Goal: Task Accomplishment & Management: Manage account settings

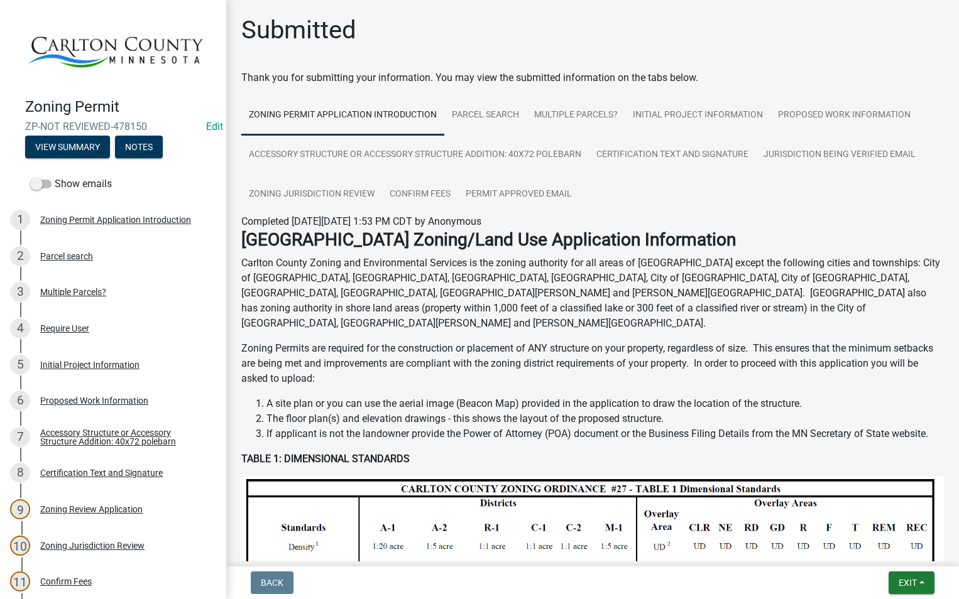
scroll to position [63, 0]
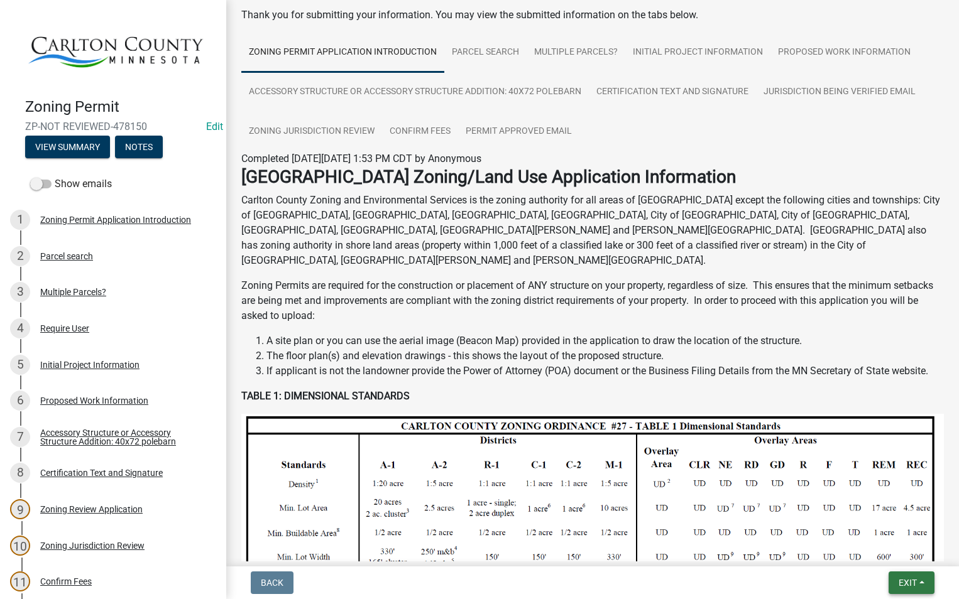
click at [909, 576] on button "Exit" at bounding box center [911, 583] width 46 height 23
click at [885, 548] on button "Save & Exit" at bounding box center [884, 550] width 101 height 30
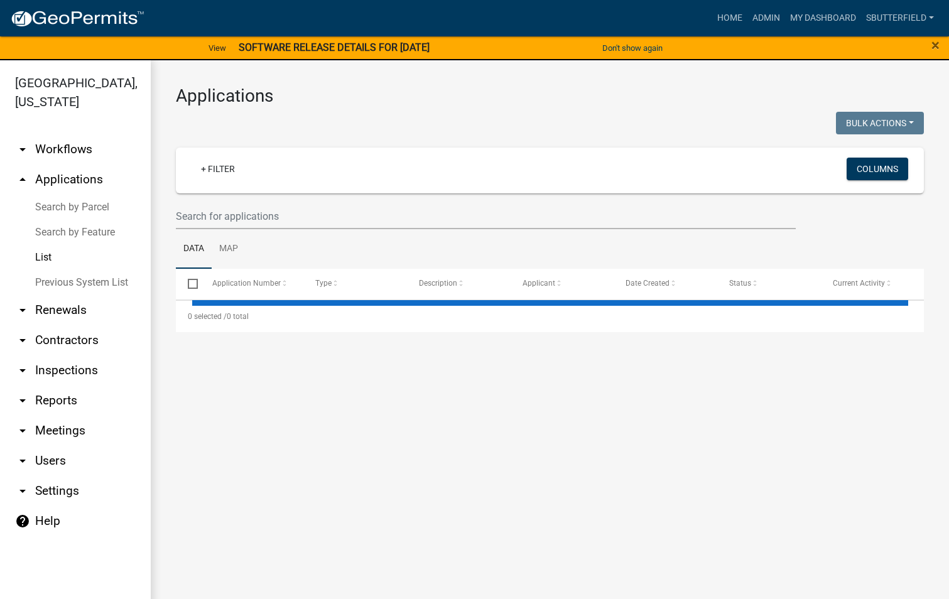
select select "1: 25"
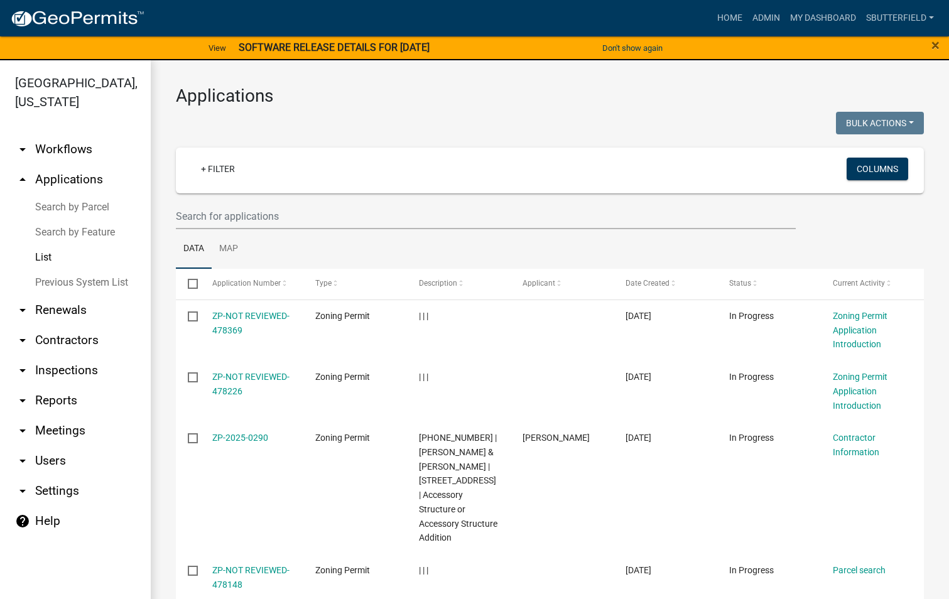
click at [48, 256] on link "List" at bounding box center [75, 257] width 151 height 25
click at [235, 215] on input "text" at bounding box center [486, 217] width 620 height 26
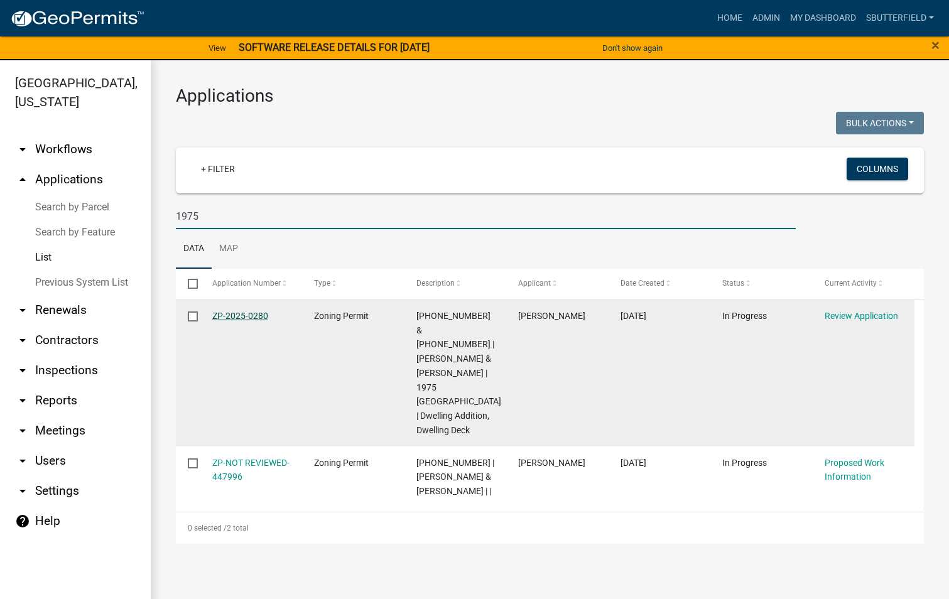
type input "1975"
click at [252, 316] on link "ZP-2025-0280" at bounding box center [240, 316] width 56 height 10
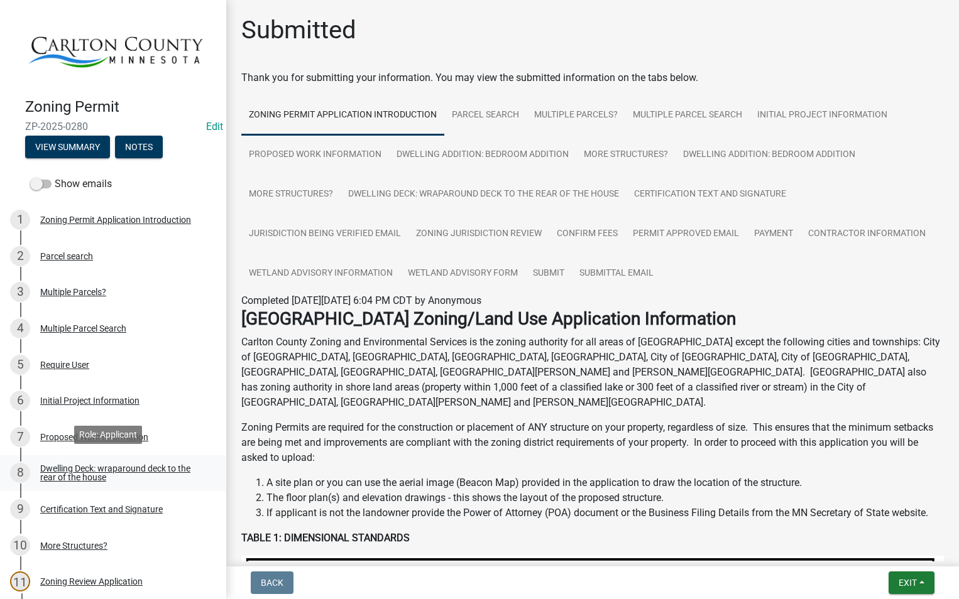
click at [132, 463] on div "8 Dwelling Deck: wraparound deck to the rear of the house" at bounding box center [108, 473] width 196 height 20
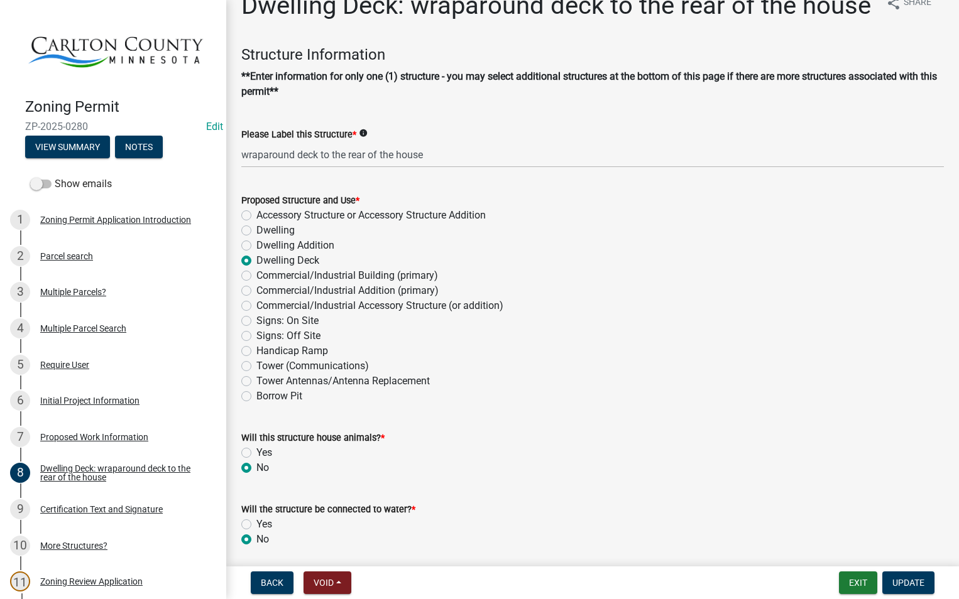
scroll to position [63, 0]
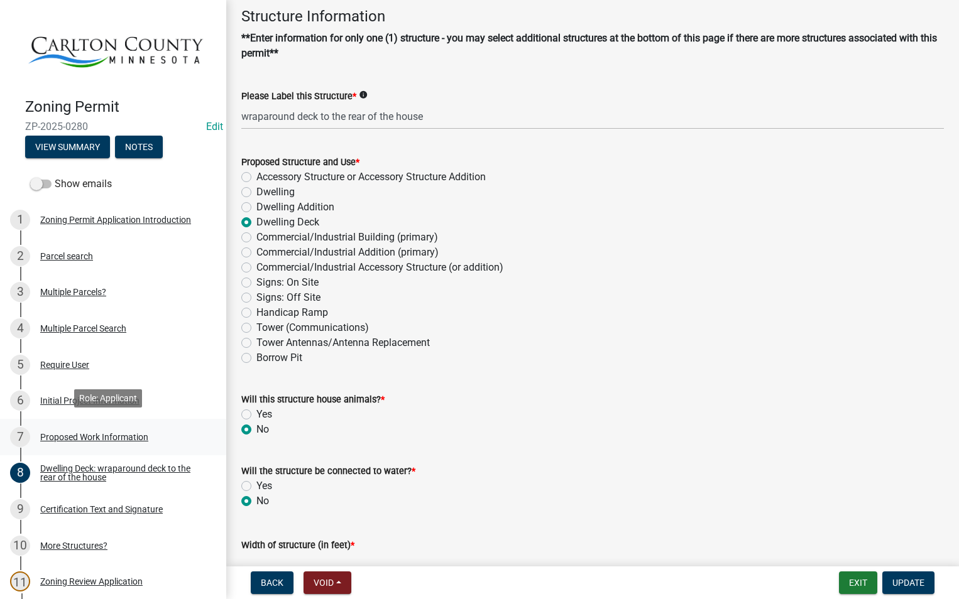
click at [107, 433] on div "Proposed Work Information" at bounding box center [94, 437] width 108 height 9
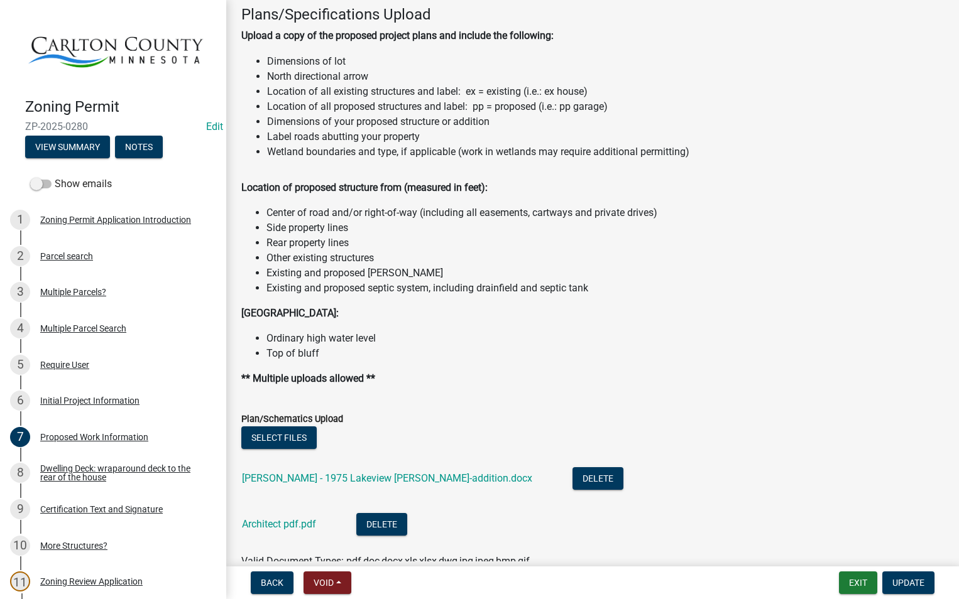
scroll to position [1319, 0]
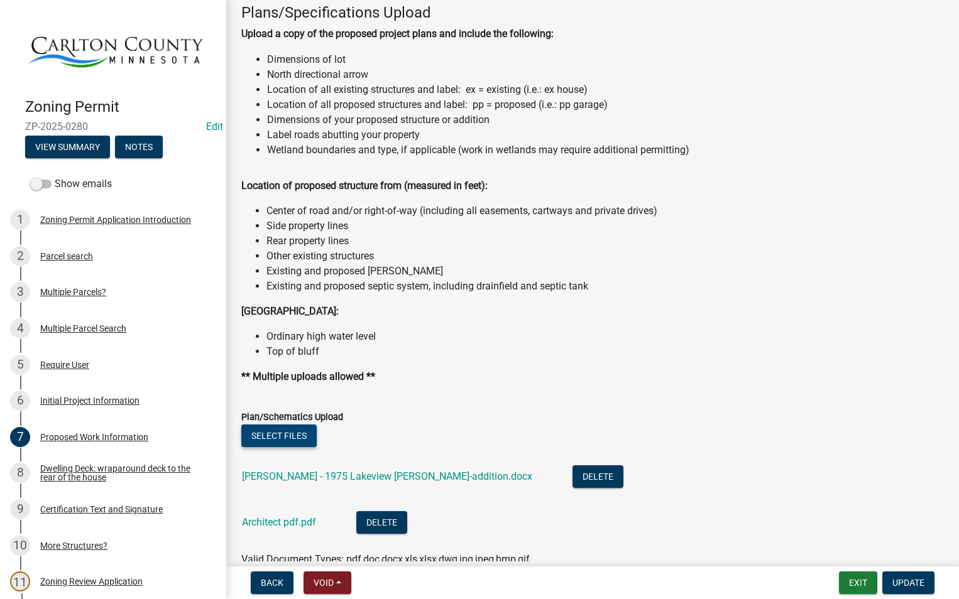
click at [294, 434] on button "Select files" at bounding box center [278, 436] width 75 height 23
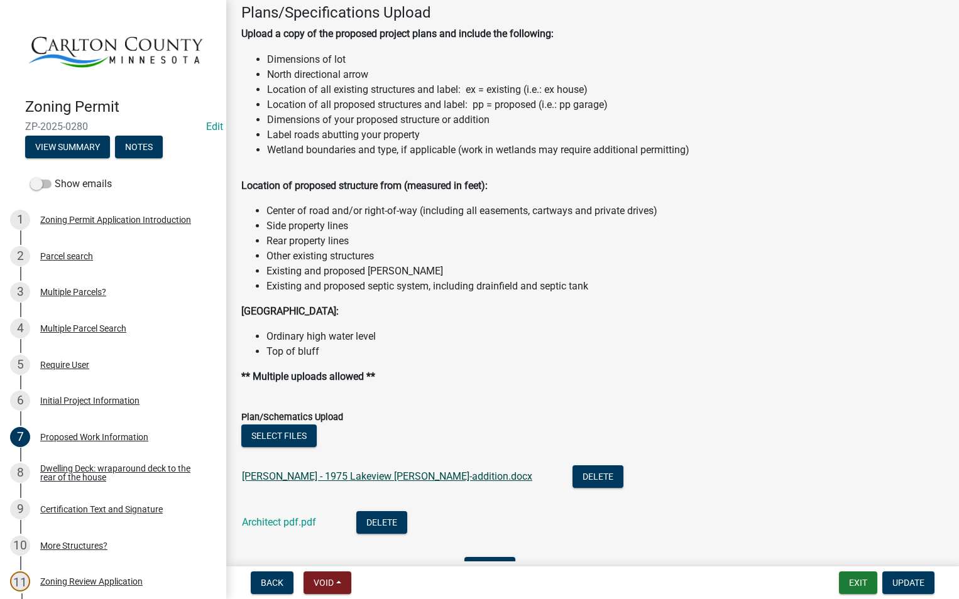
click at [340, 474] on link "[PERSON_NAME] - 1975 Lakeview [PERSON_NAME]-addition.docx" at bounding box center [387, 477] width 290 height 12
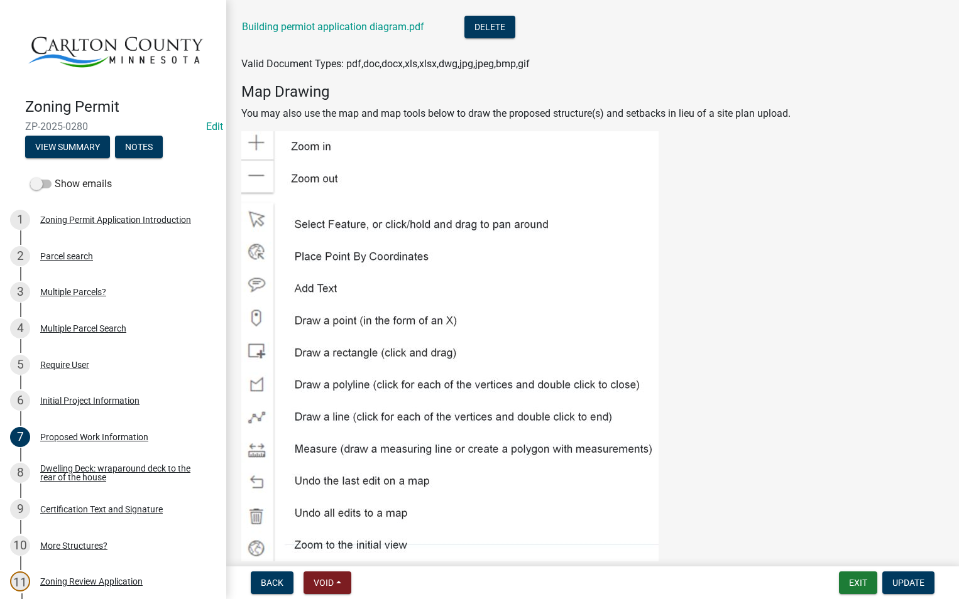
scroll to position [1948, 0]
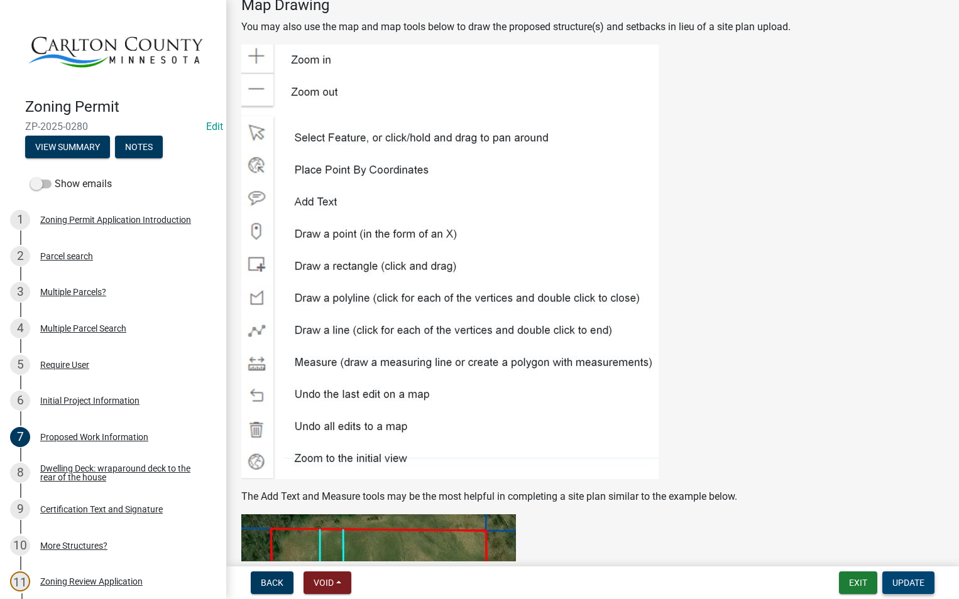
click at [906, 578] on span "Update" at bounding box center [908, 583] width 32 height 10
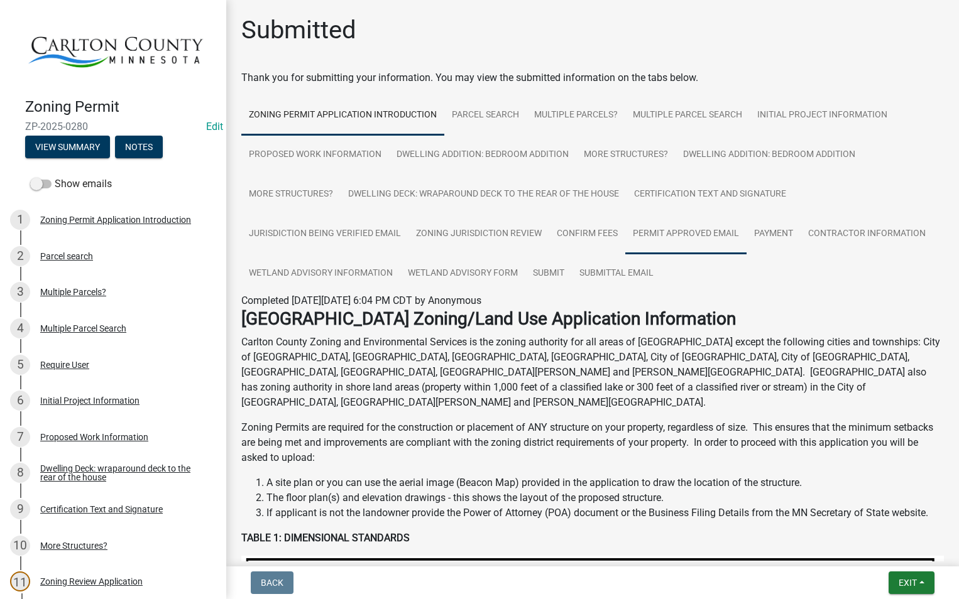
click at [690, 232] on link "Permit Approved Email" at bounding box center [685, 234] width 121 height 40
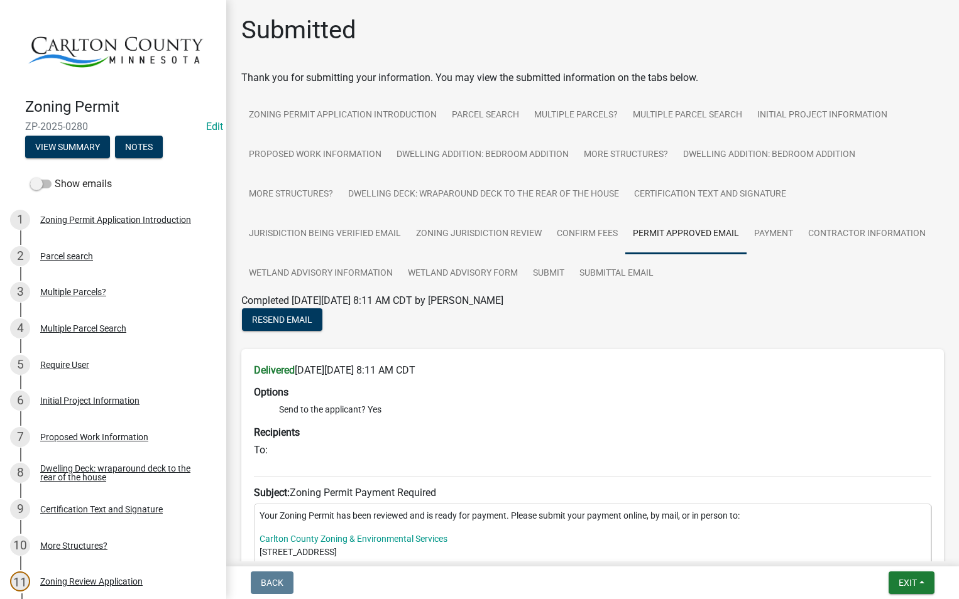
click at [701, 229] on link "Permit Approved Email" at bounding box center [685, 234] width 121 height 40
